Goal: Information Seeking & Learning: Learn about a topic

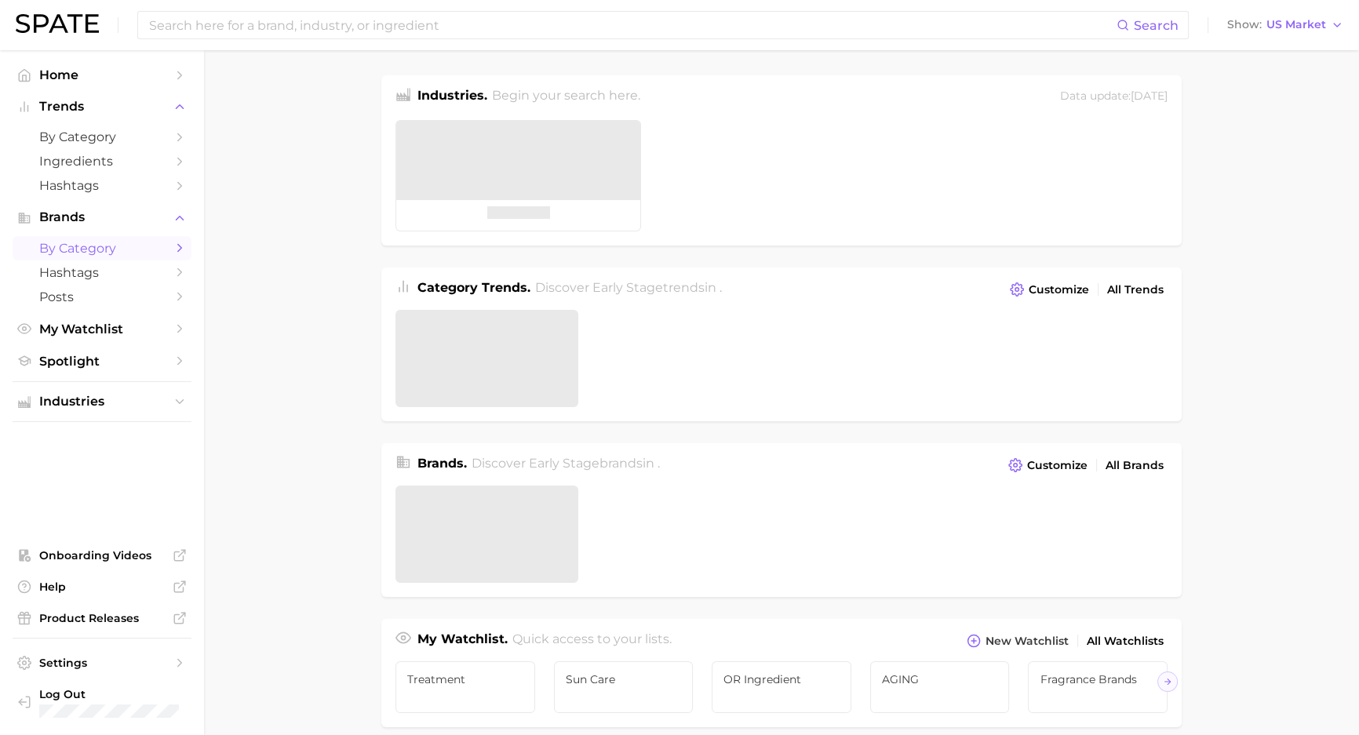
click at [106, 250] on span "by Category" at bounding box center [102, 248] width 126 height 15
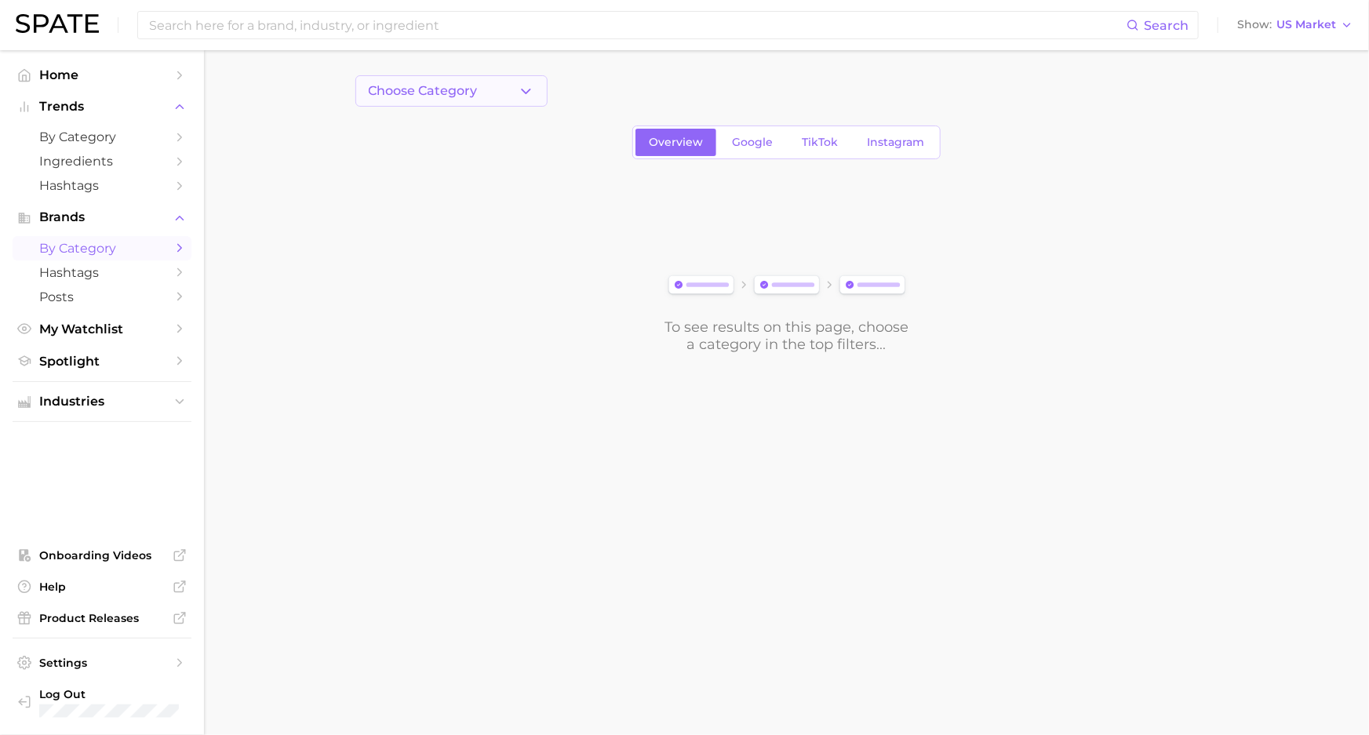
click at [511, 96] on button "Choose Category" at bounding box center [452, 90] width 192 height 31
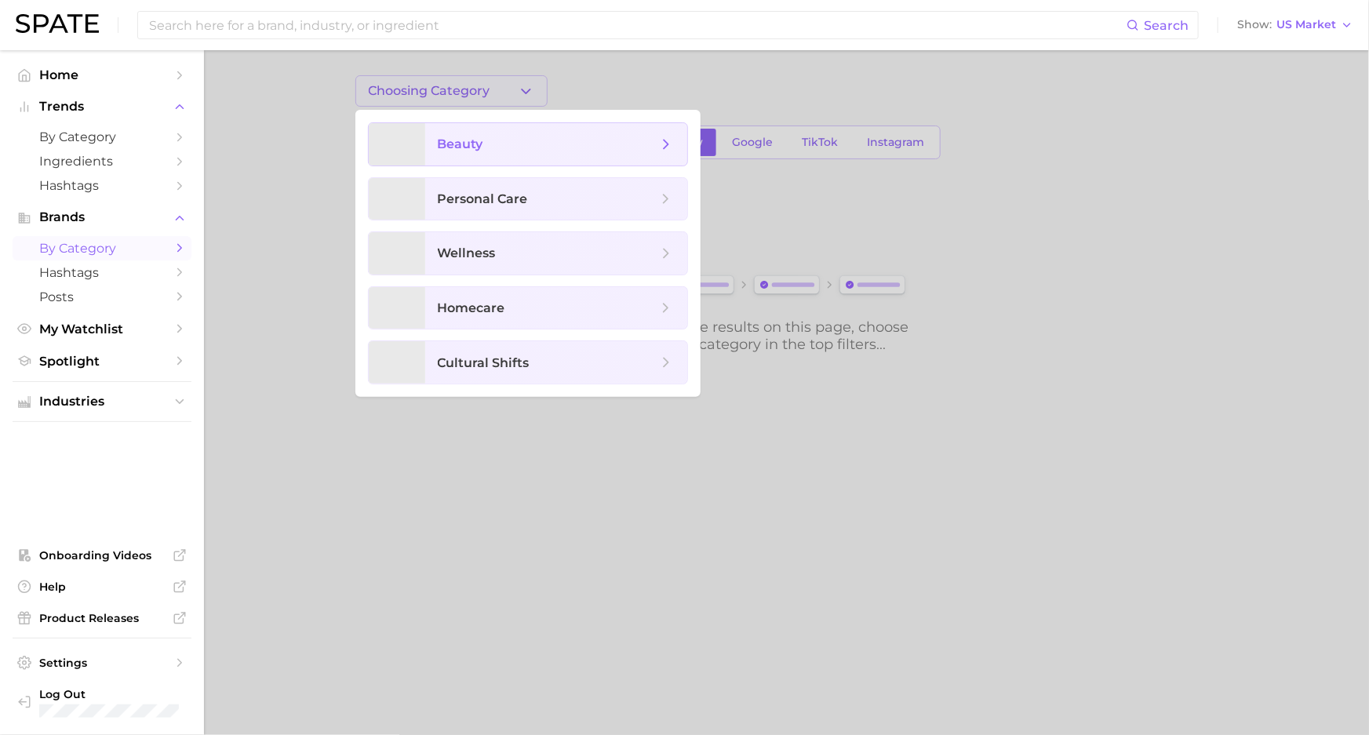
click at [469, 142] on span "beauty" at bounding box center [461, 144] width 46 height 15
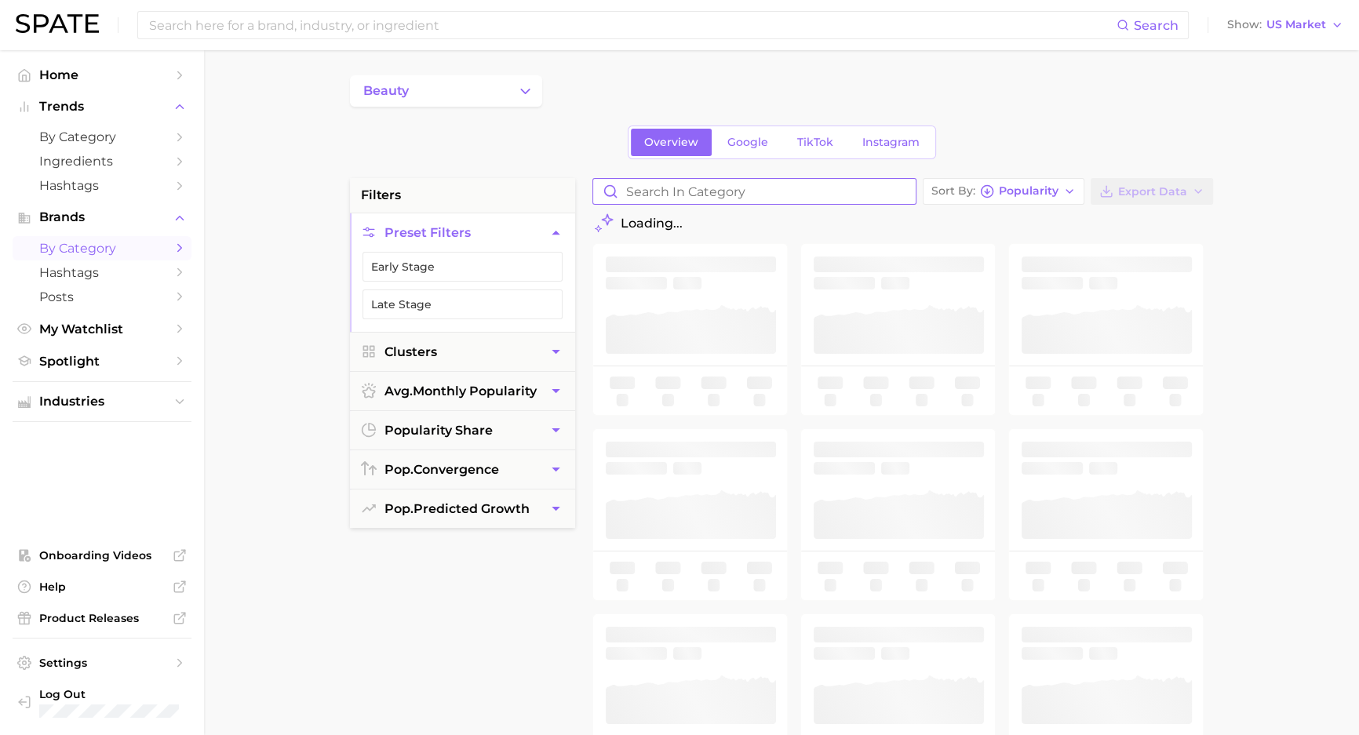
click at [681, 200] on input "Search in category" at bounding box center [754, 191] width 323 height 25
type input "miu"
click at [826, 133] on link "TikTok" at bounding box center [815, 142] width 63 height 27
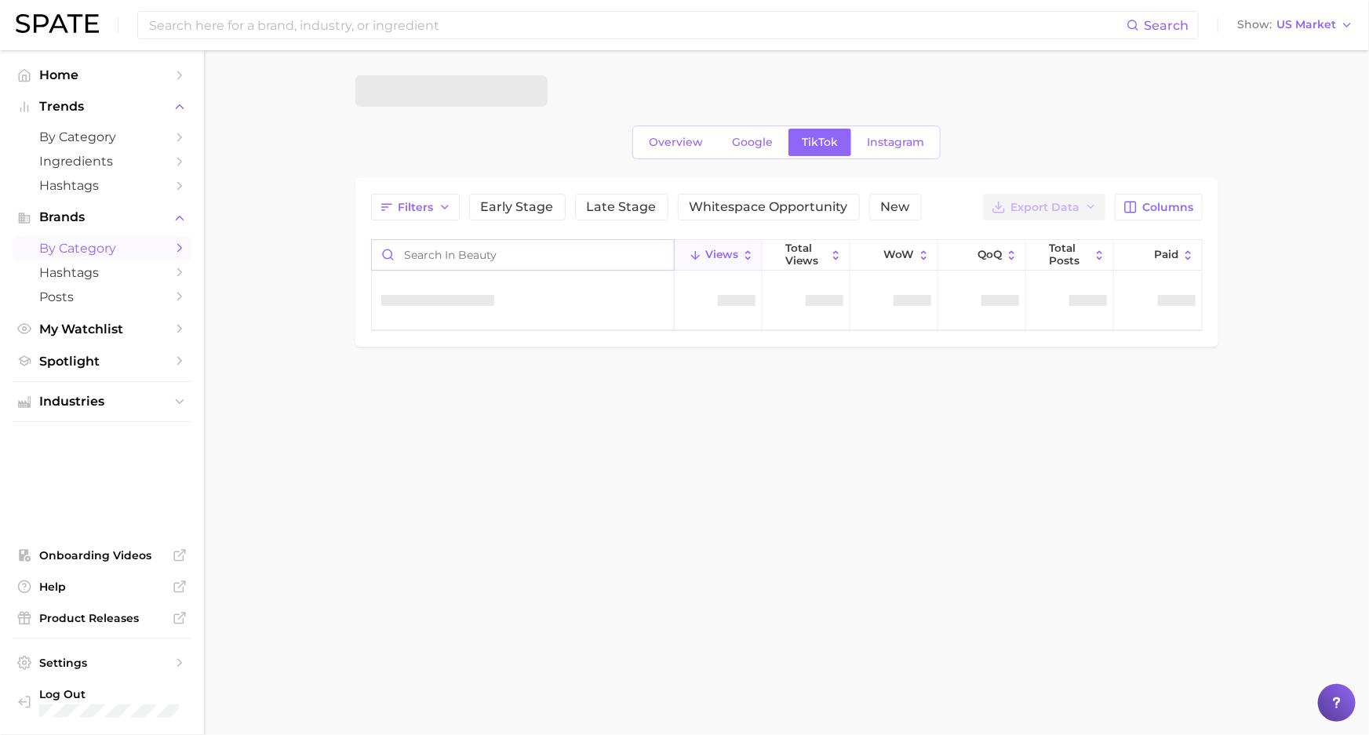
click at [450, 257] on input "Search in beauty" at bounding box center [523, 255] width 302 height 30
type input "[PERSON_NAME]"
click at [1298, 261] on main "Overview Google TikTok Instagram Filters Early Stage Late Stage Whitespace Oppo…" at bounding box center [786, 237] width 1165 height 375
click at [549, 246] on input "[PERSON_NAME]" at bounding box center [517, 255] width 302 height 30
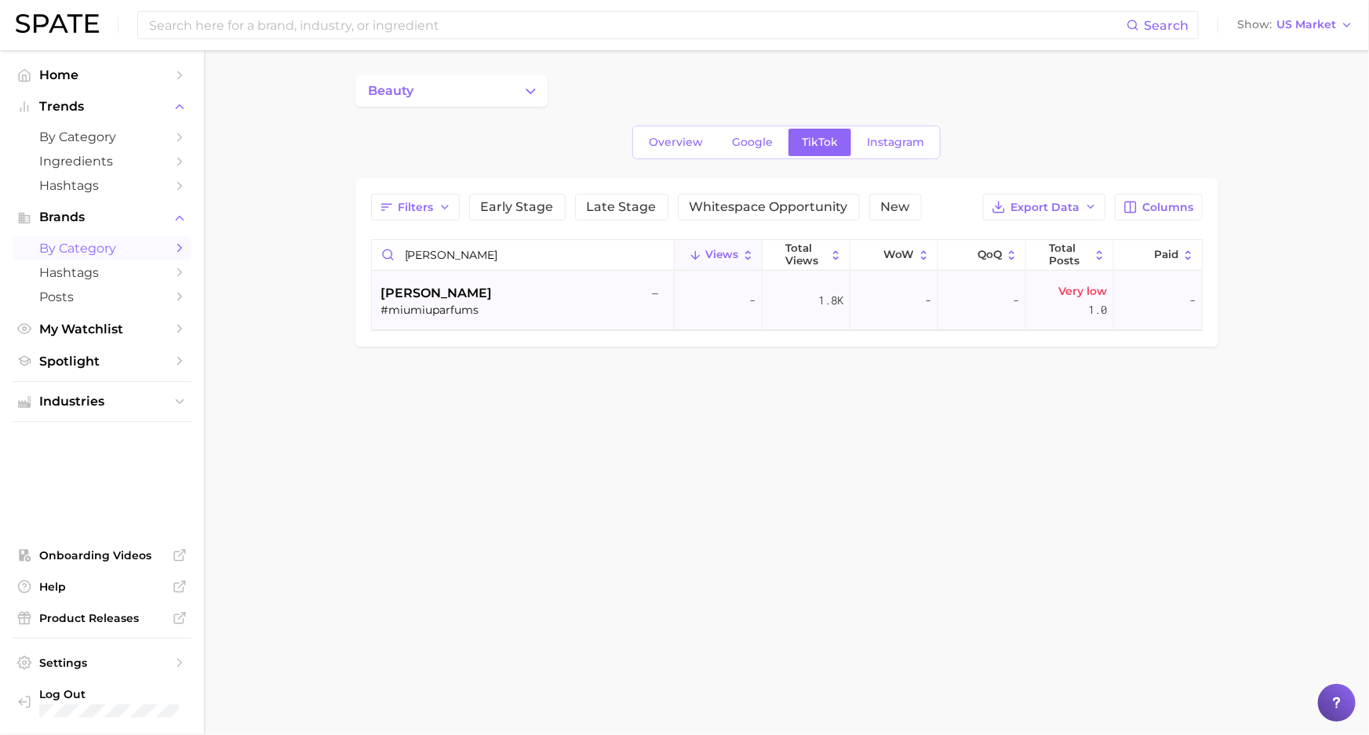
click at [763, 308] on div "1.8k" at bounding box center [807, 301] width 88 height 59
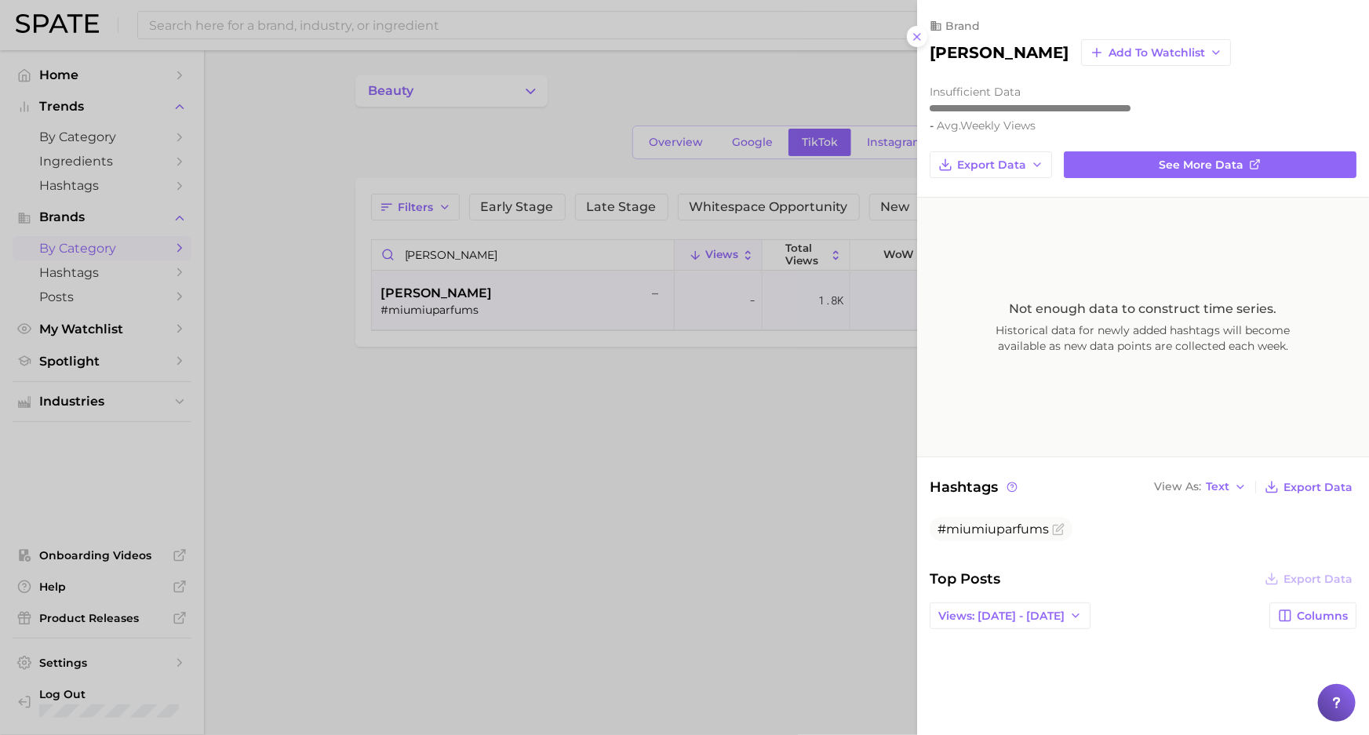
click at [1281, 235] on div "Not enough data to construct time series. Historical data for newly added hasht…" at bounding box center [1143, 327] width 452 height 259
click at [1037, 605] on button "Views: [DATE] - [DATE]" at bounding box center [1010, 616] width 161 height 27
drag, startPoint x: 1027, startPoint y: 667, endPoint x: 1201, endPoint y: 589, distance: 190.0
click at [1030, 667] on span "Views: [DATE] - [DATE]" at bounding box center [1001, 673] width 126 height 13
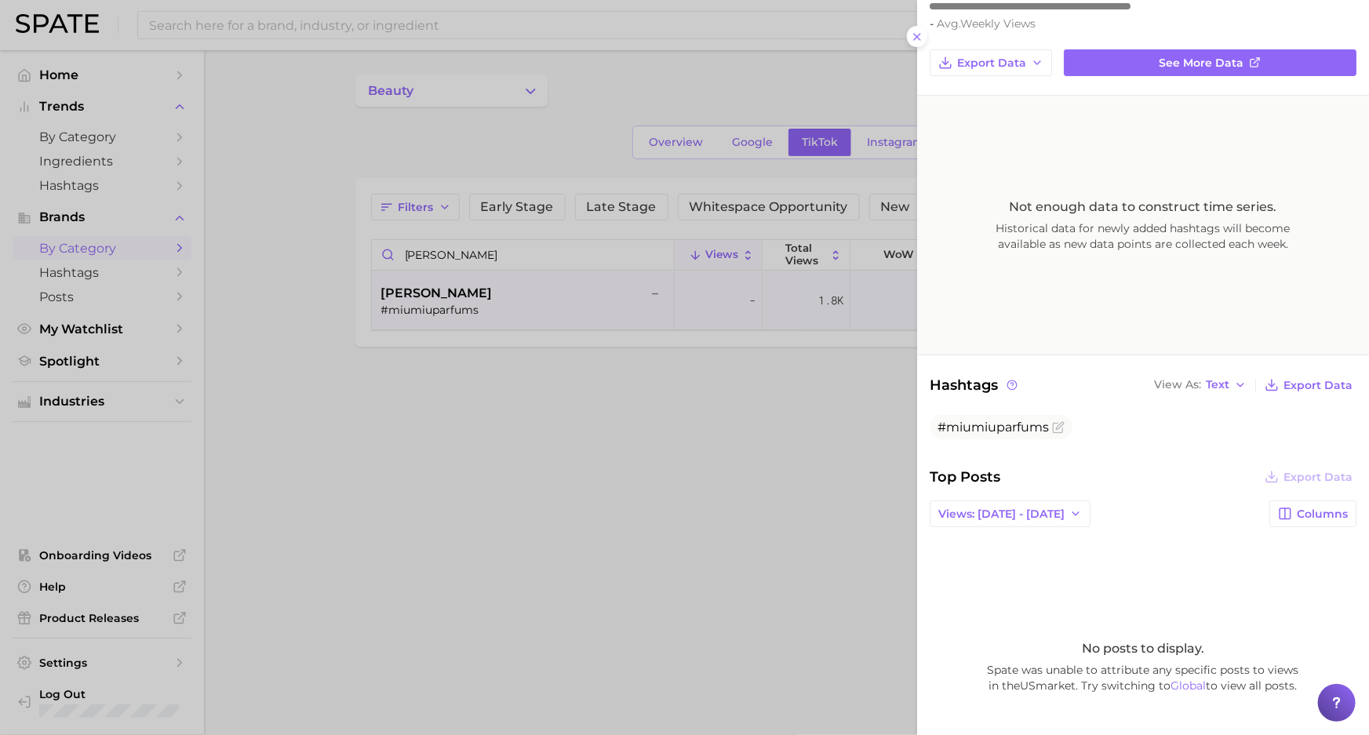
scroll to position [356, 0]
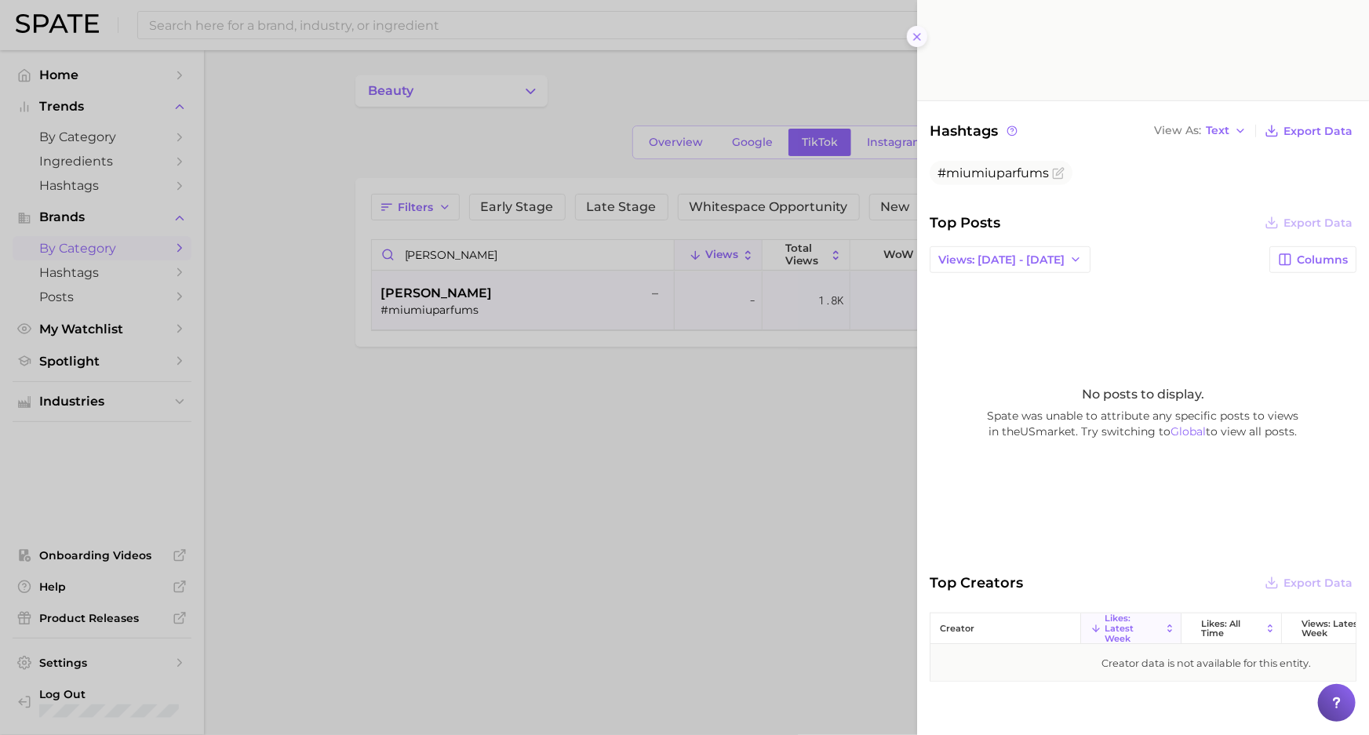
click at [924, 36] on button at bounding box center [917, 36] width 21 height 21
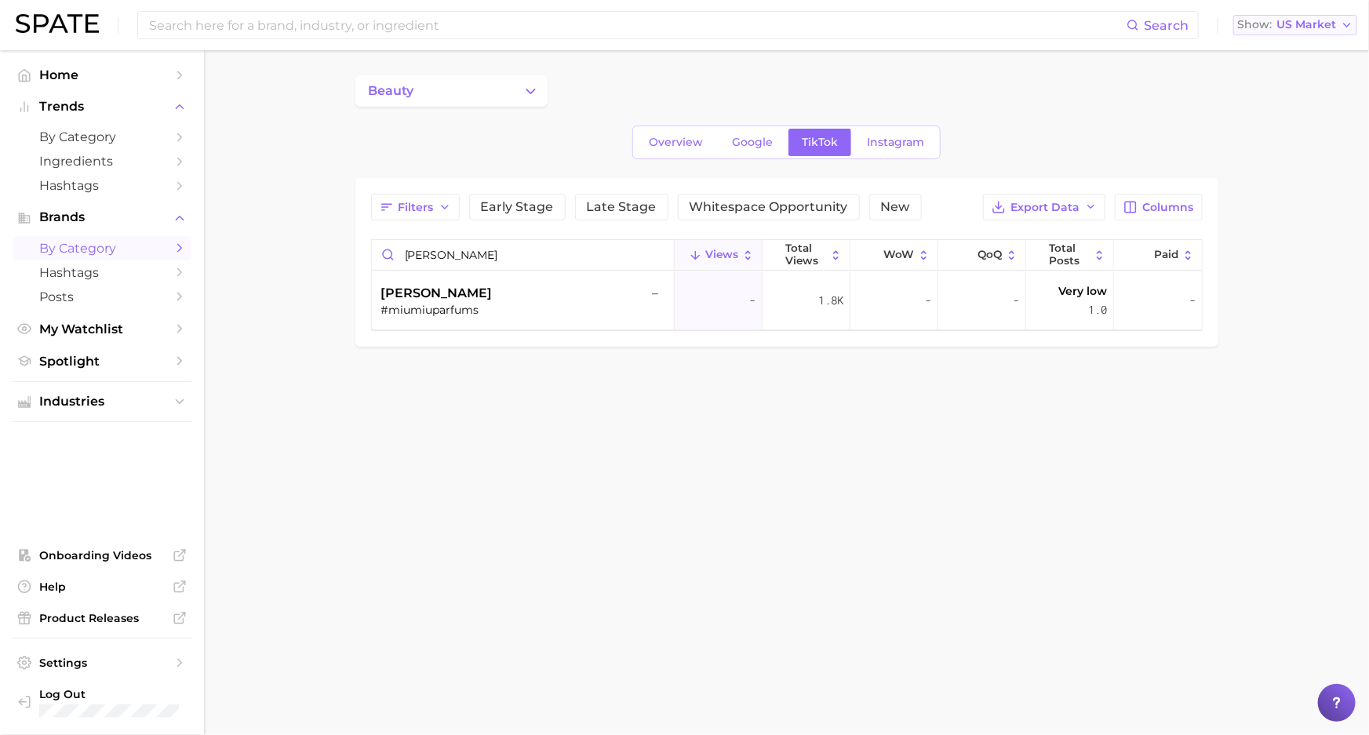
click at [1295, 26] on span "US Market" at bounding box center [1307, 24] width 60 height 9
click at [1283, 192] on button "Global" at bounding box center [1302, 192] width 137 height 28
click at [648, 260] on input "[PERSON_NAME]" at bounding box center [517, 255] width 302 height 30
click at [644, 252] on input "[PERSON_NAME]" at bounding box center [517, 255] width 302 height 30
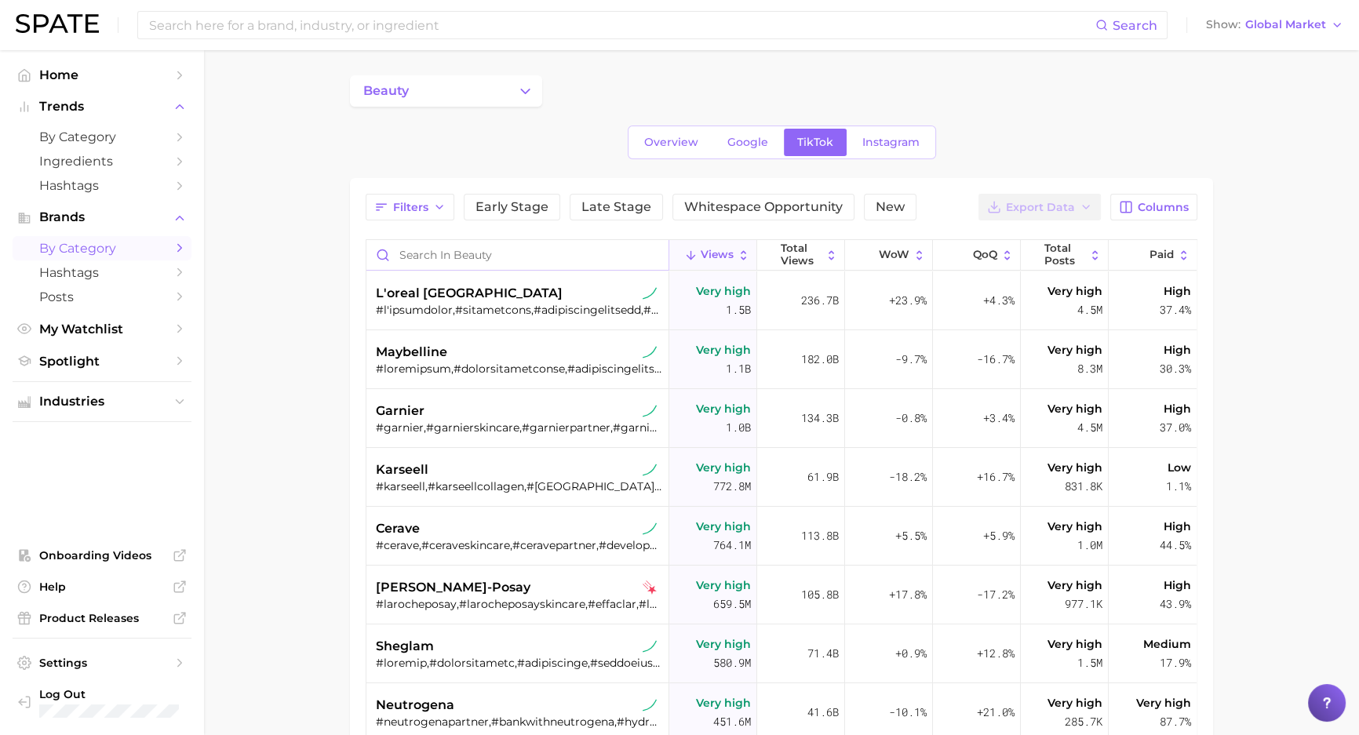
click at [541, 257] on input "Search in beauty" at bounding box center [517, 255] width 302 height 30
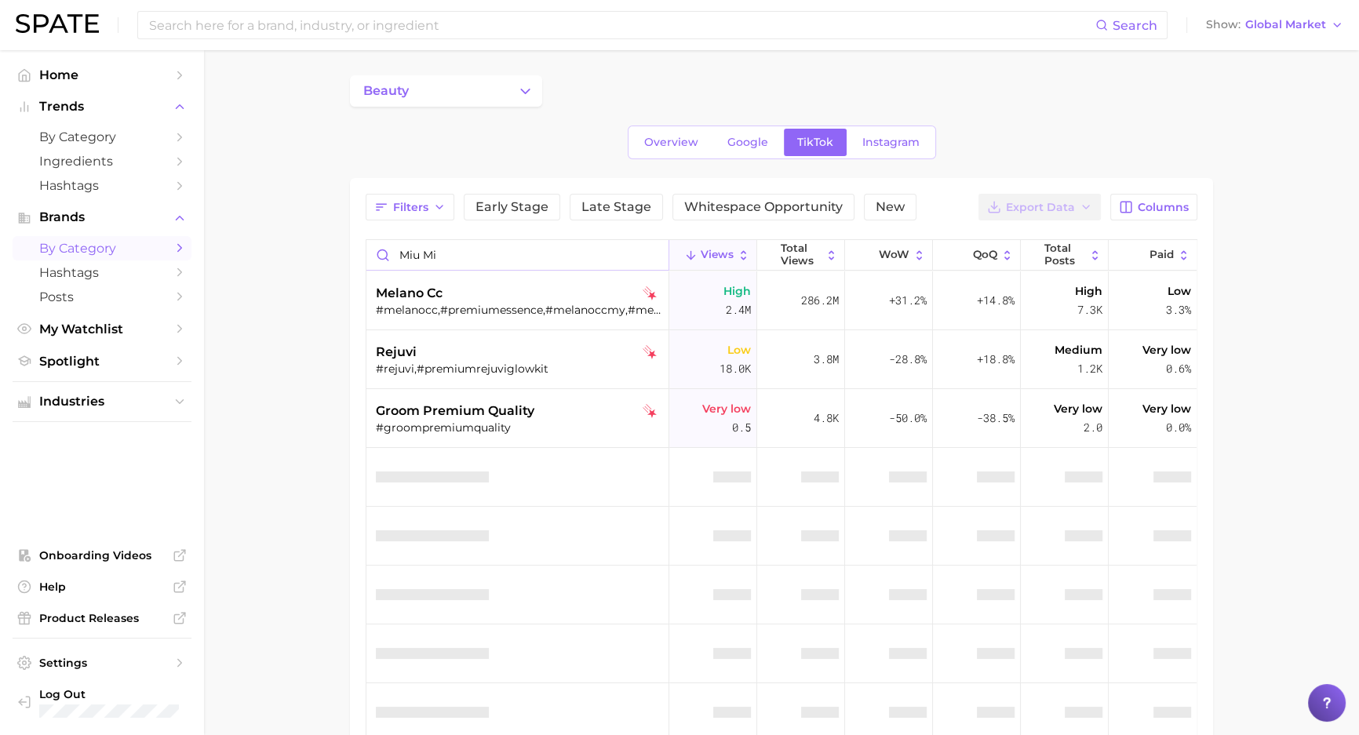
type input "[PERSON_NAME]"
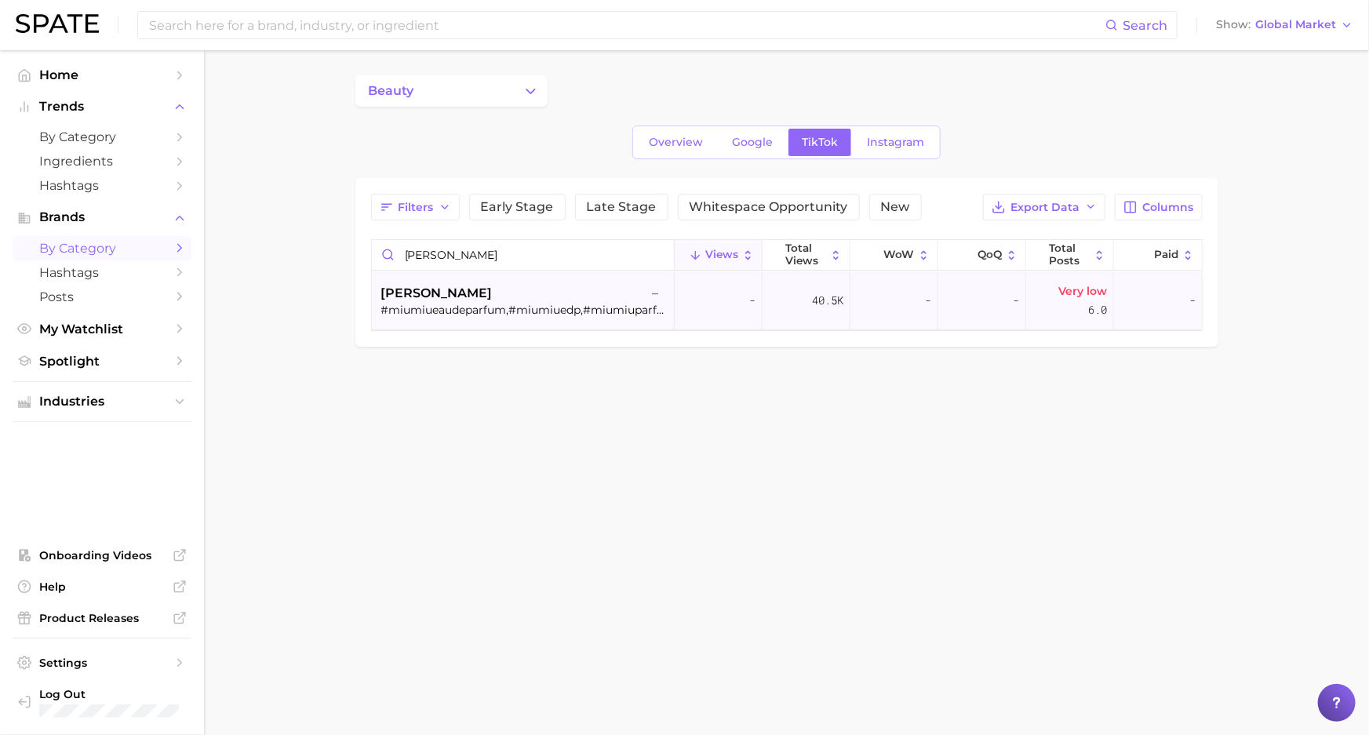
click at [540, 311] on div "#miumiueaudeparfum,#miumiuedp,#miumiuparfums" at bounding box center [524, 310] width 287 height 14
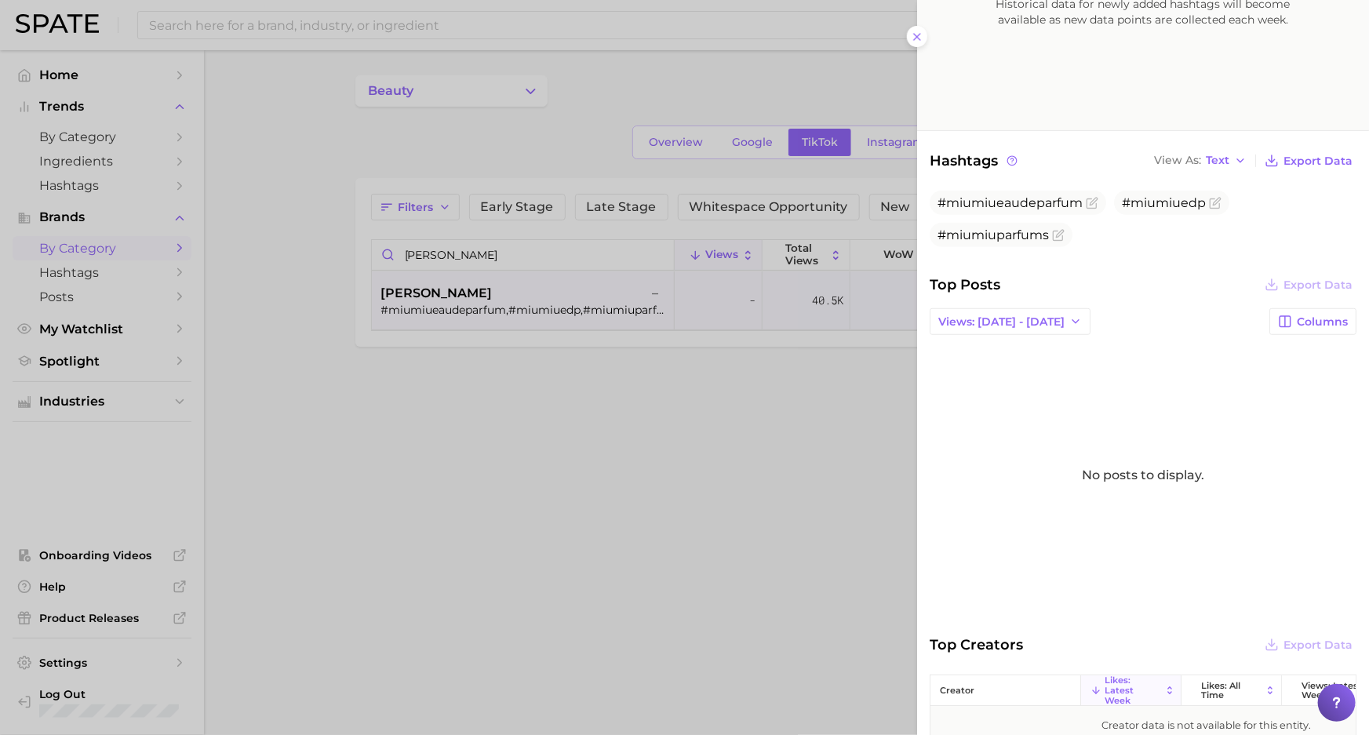
scroll to position [356, 0]
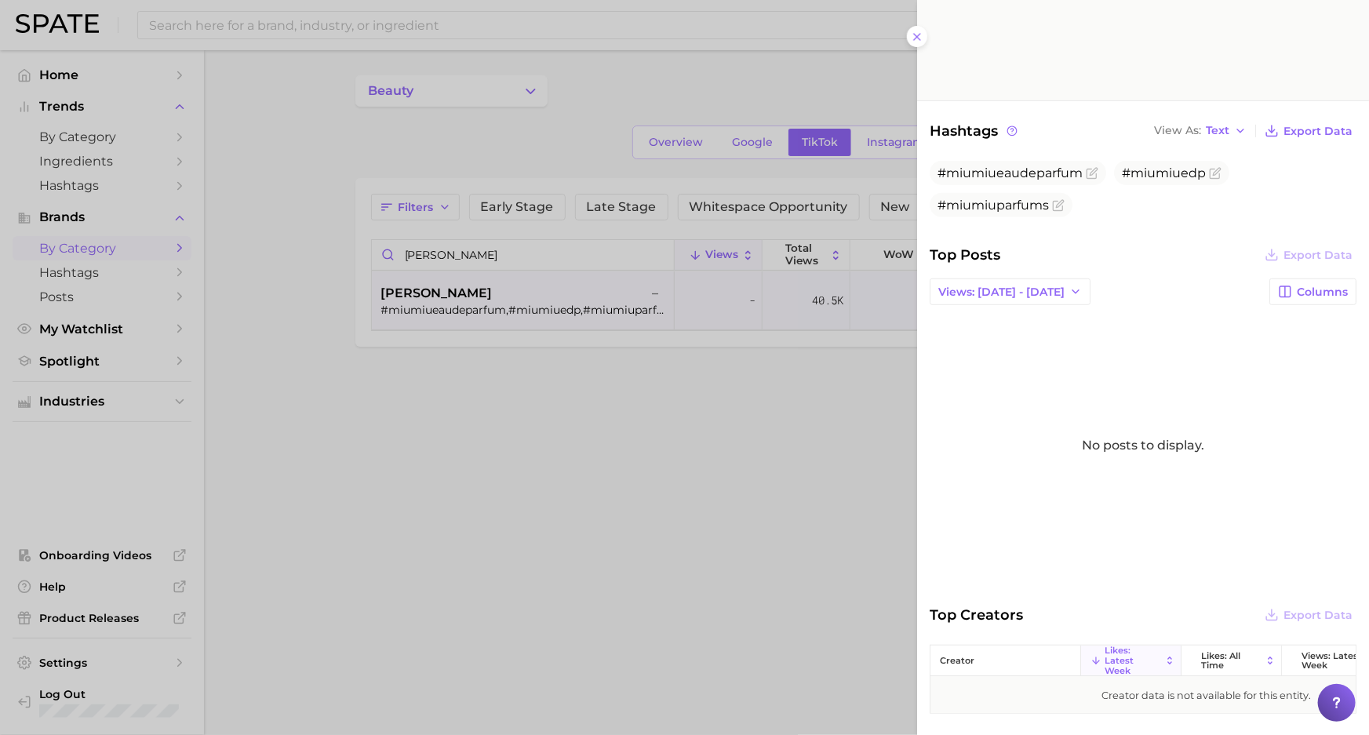
drag, startPoint x: 770, startPoint y: 492, endPoint x: 762, endPoint y: 489, distance: 8.5
click at [769, 492] on div at bounding box center [684, 367] width 1369 height 735
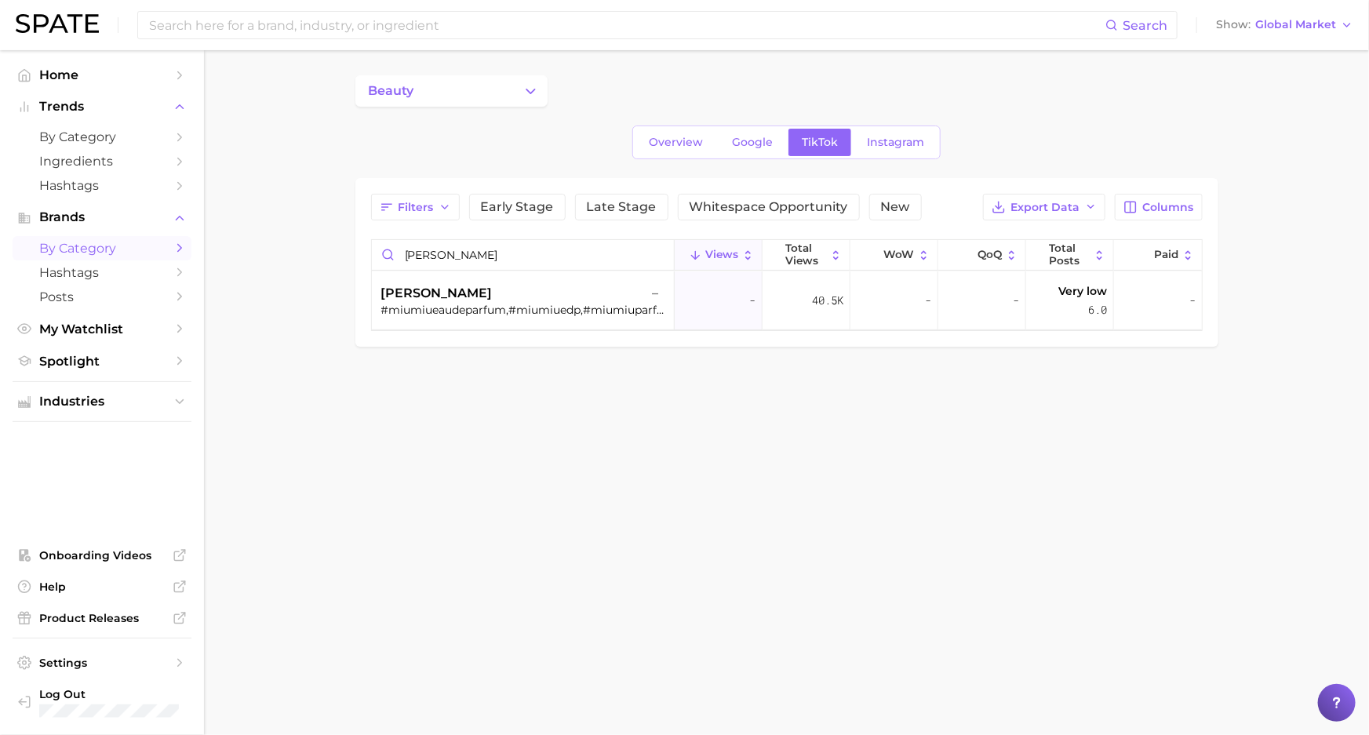
click at [674, 595] on body "Search Show Global Market Home Trends by Category Ingredients Hashtags Brands b…" at bounding box center [684, 367] width 1369 height 735
